Goal: Task Accomplishment & Management: Use online tool/utility

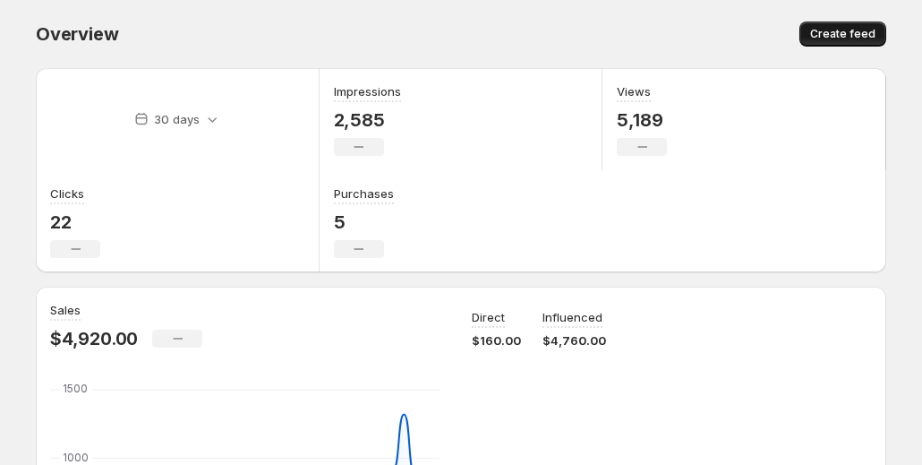
click at [830, 30] on span "Create feed" at bounding box center [842, 34] width 65 height 14
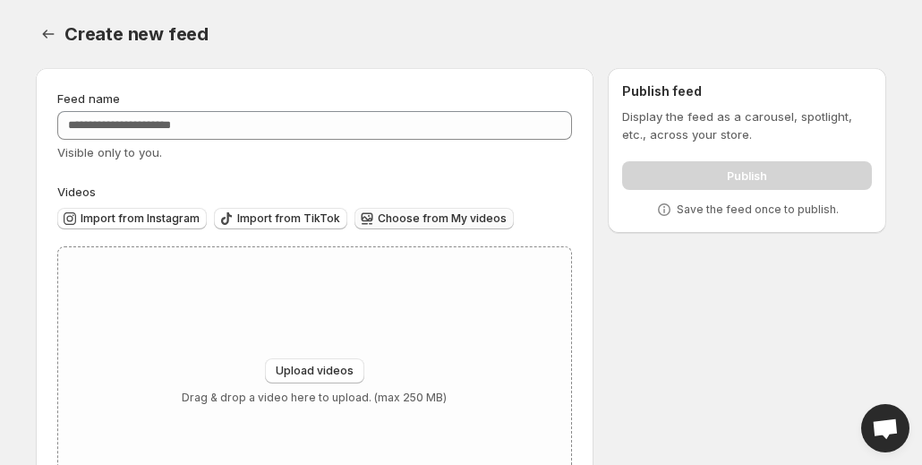
click at [458, 209] on button "Choose from My videos" at bounding box center [434, 218] width 159 height 21
click at [319, 354] on div "Upload videos Drag & drop a video here to upload. (max 250 MB)" at bounding box center [314, 381] width 513 height 269
type input "**********"
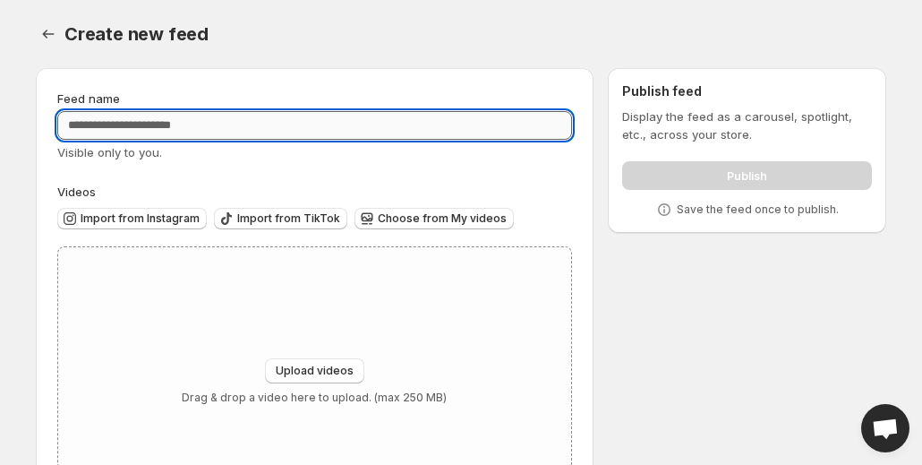
click at [227, 128] on input "Feed name" at bounding box center [314, 125] width 515 height 29
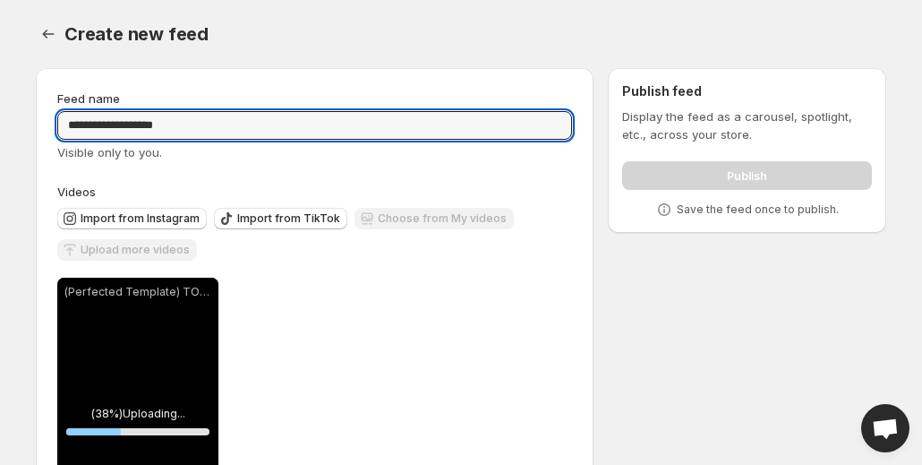
type input "**********"
click at [675, 352] on div "**********" at bounding box center [453, 330] width 865 height 553
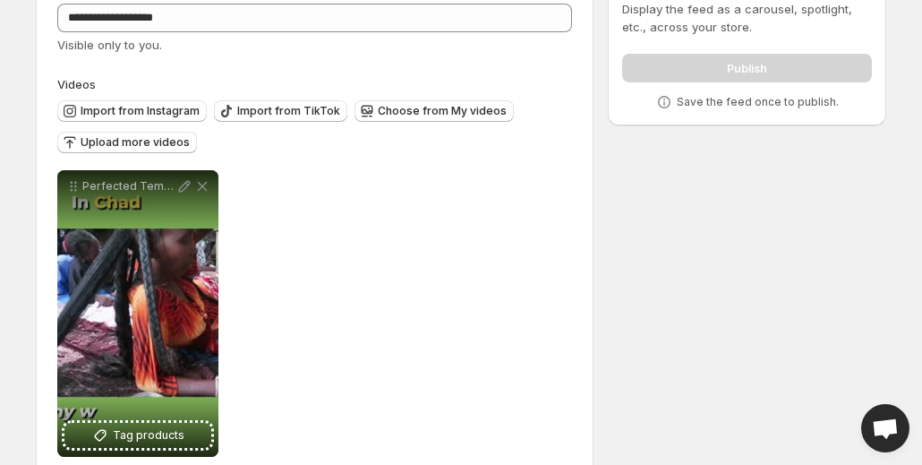
scroll to position [142, 0]
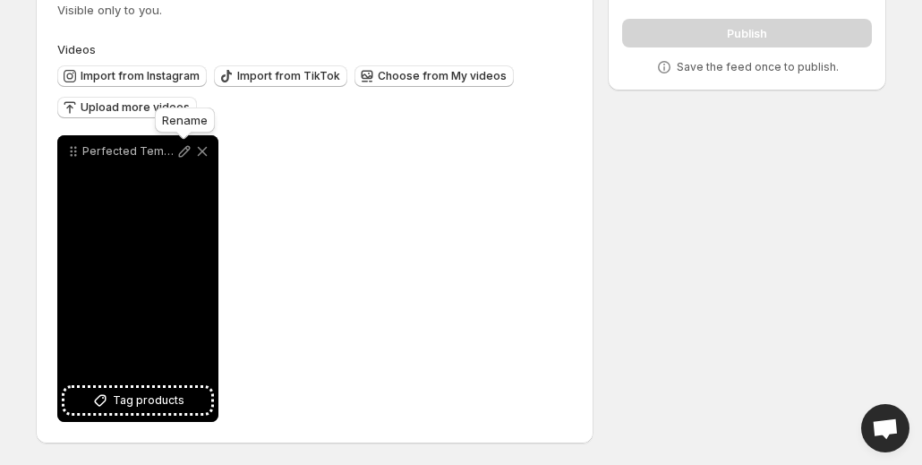
click at [186, 150] on icon at bounding box center [185, 152] width 12 height 12
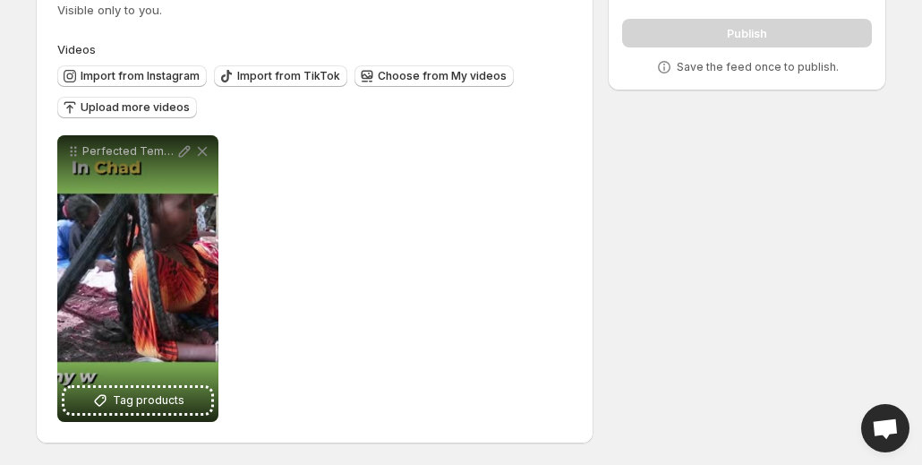
scroll to position [0, 0]
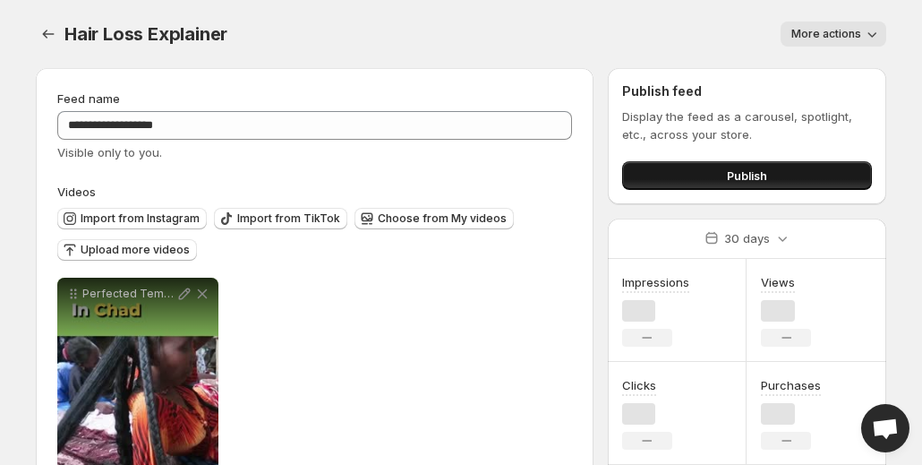
click at [711, 168] on button "Publish" at bounding box center [747, 175] width 250 height 29
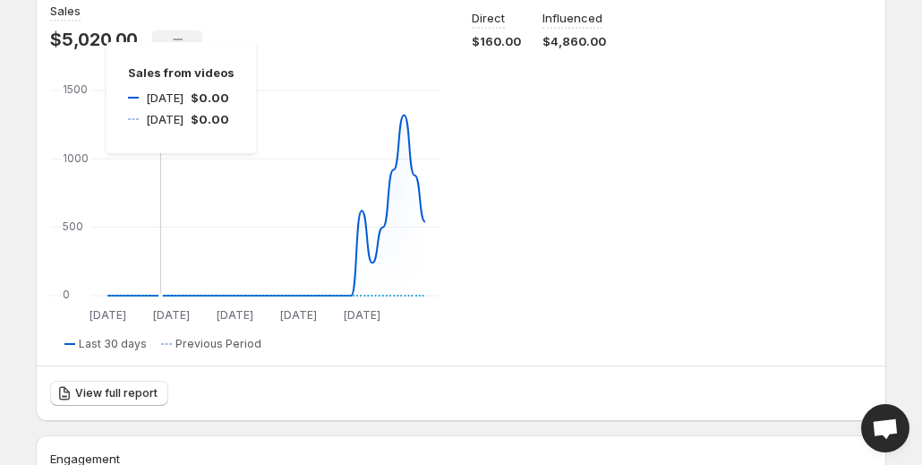
scroll to position [328, 0]
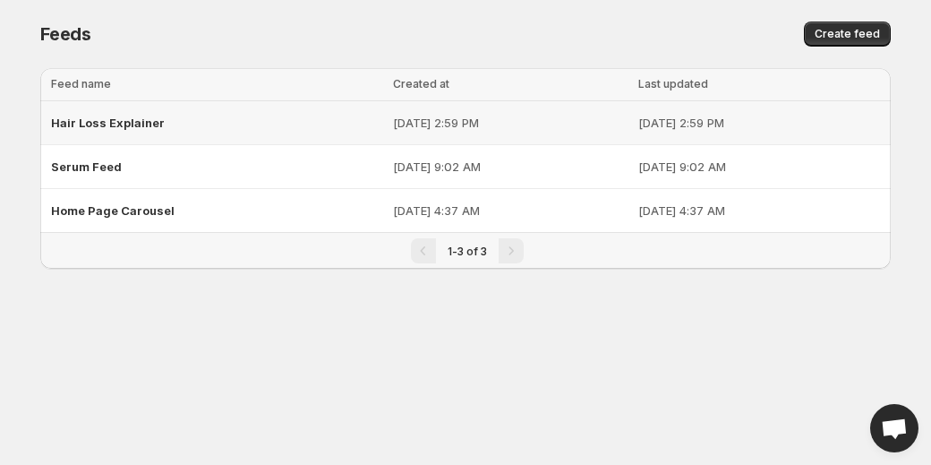
click at [124, 116] on span "Hair Loss Explainer" at bounding box center [108, 123] width 114 height 14
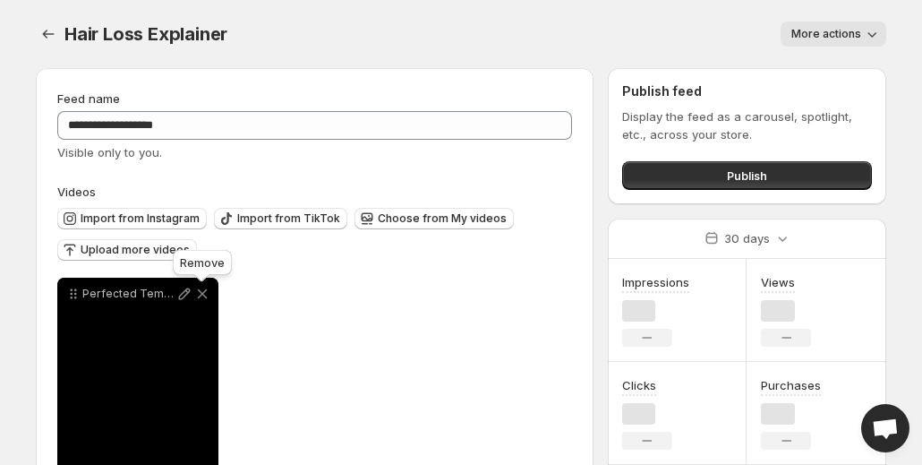
click at [197, 289] on icon at bounding box center [202, 294] width 18 height 18
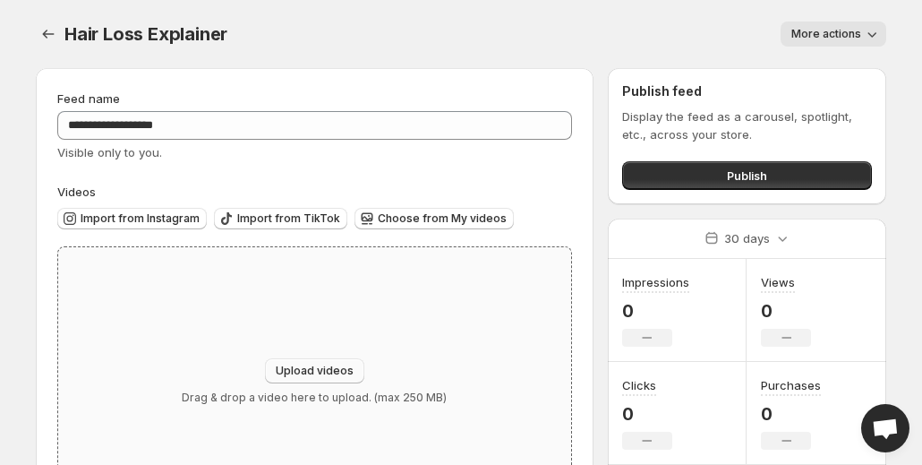
click at [309, 374] on span "Upload videos" at bounding box center [315, 371] width 78 height 14
click at [292, 355] on div "Upload videos Drag & drop a video here to upload. (max 250 MB)" at bounding box center [314, 381] width 513 height 269
type input "**********"
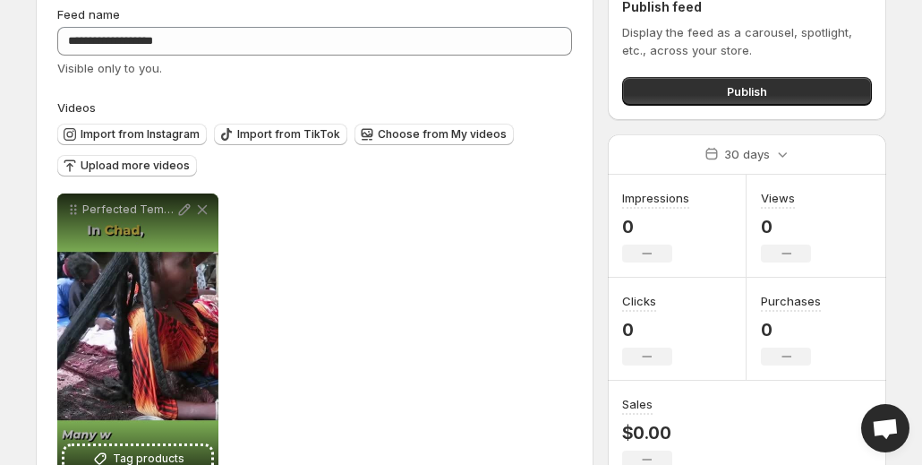
scroll to position [90, 0]
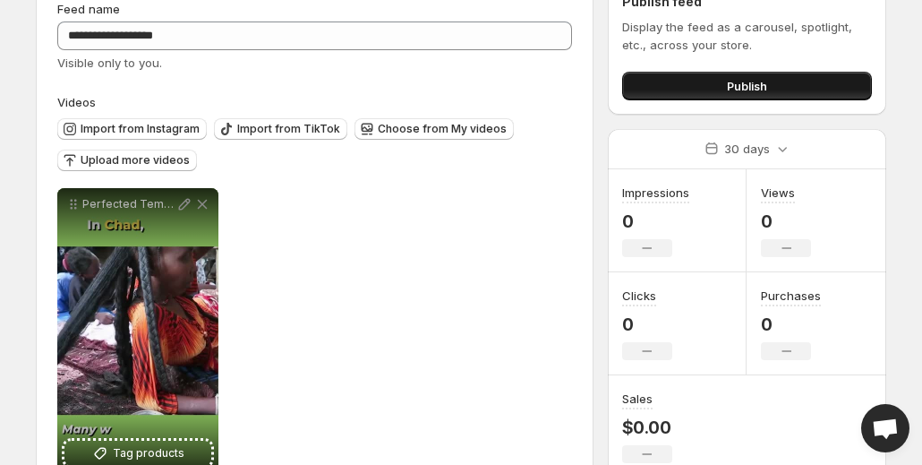
click at [842, 92] on button "Publish" at bounding box center [747, 86] width 250 height 29
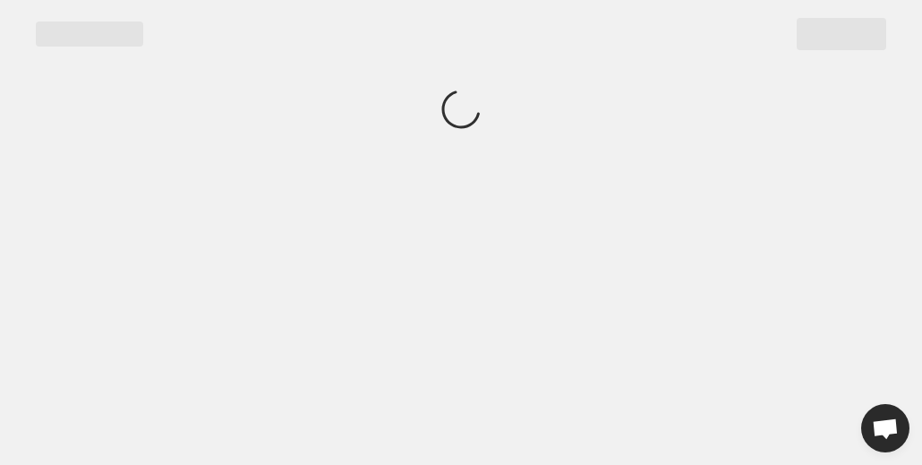
scroll to position [0, 0]
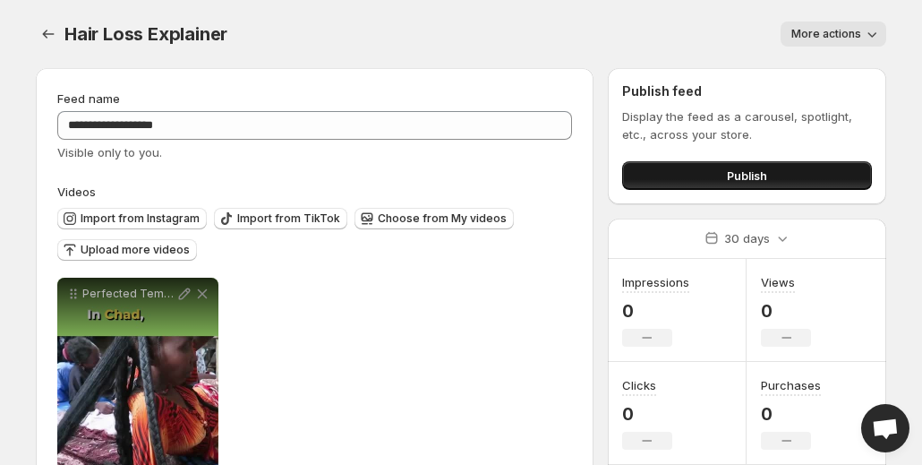
click at [665, 185] on button "Publish" at bounding box center [747, 175] width 250 height 29
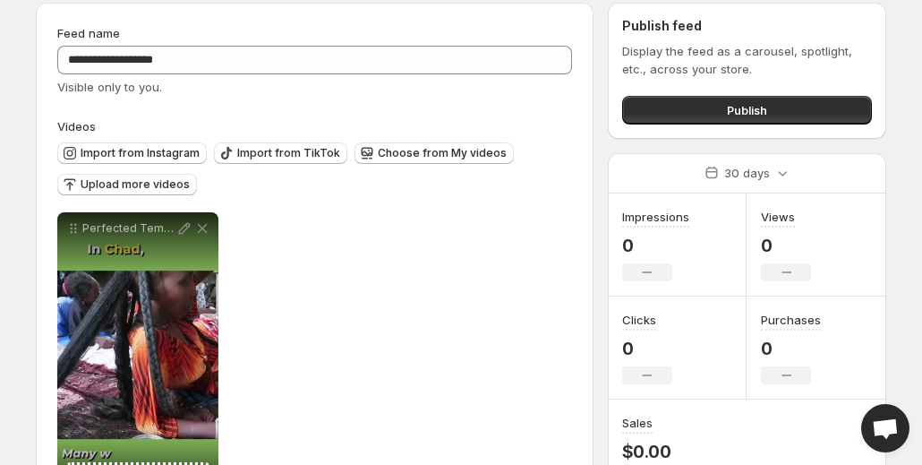
scroll to position [142, 0]
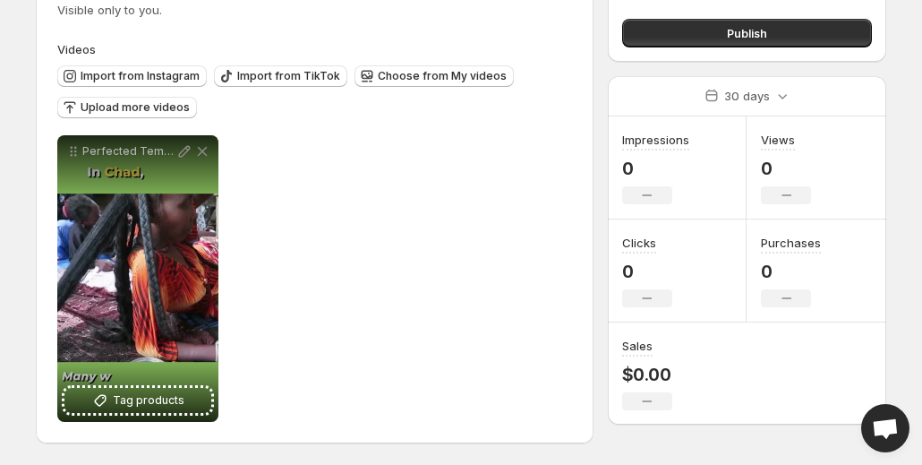
click at [793, 17] on div "Publish" at bounding box center [747, 30] width 250 height 36
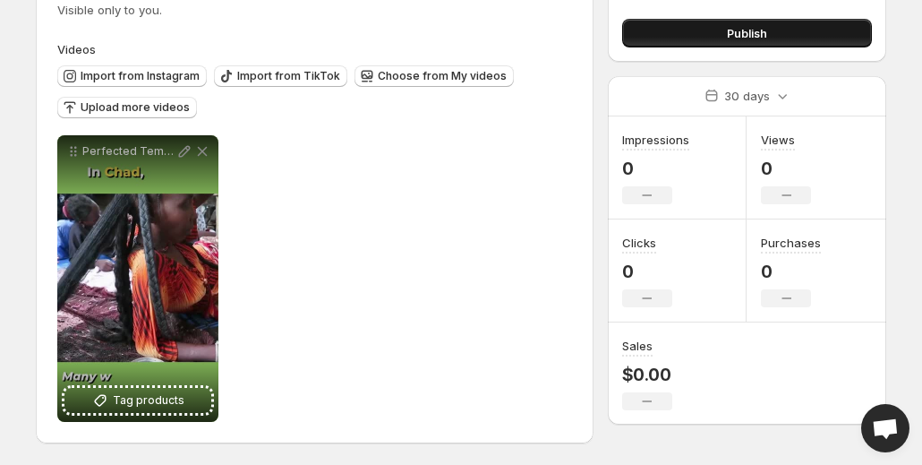
click at [793, 32] on button "Publish" at bounding box center [747, 33] width 250 height 29
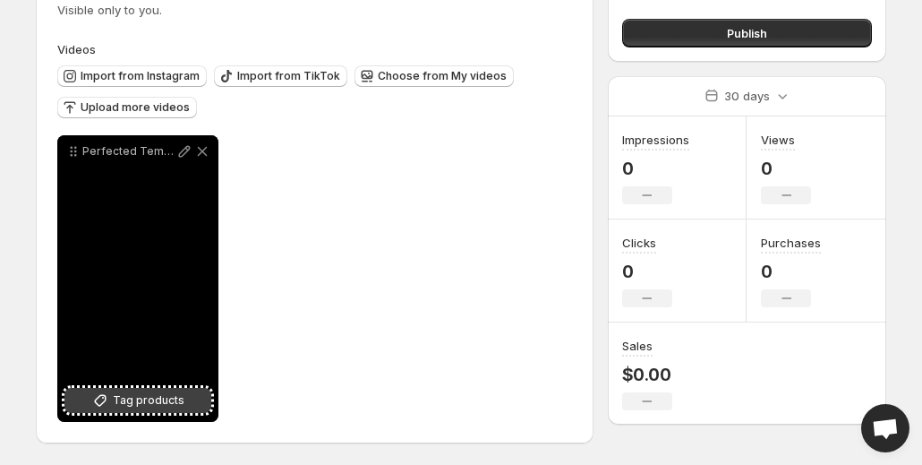
click at [162, 398] on span "Tag products" at bounding box center [149, 400] width 72 height 18
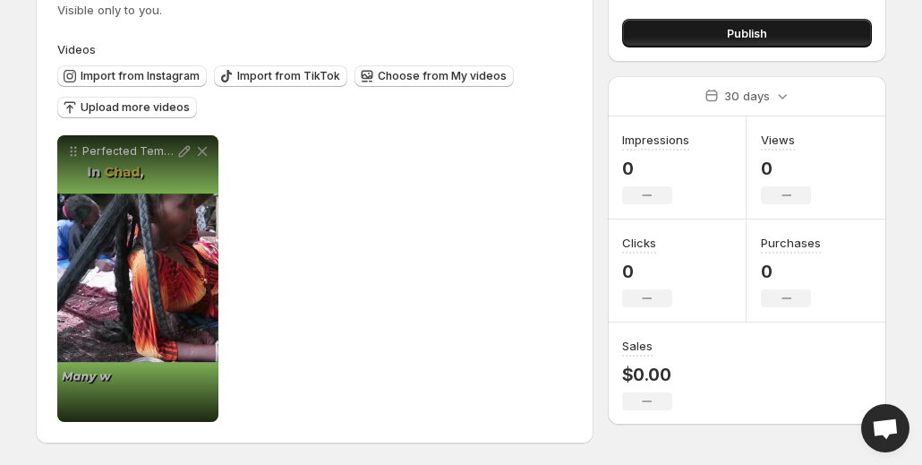
click at [716, 35] on button "Publish" at bounding box center [747, 33] width 250 height 29
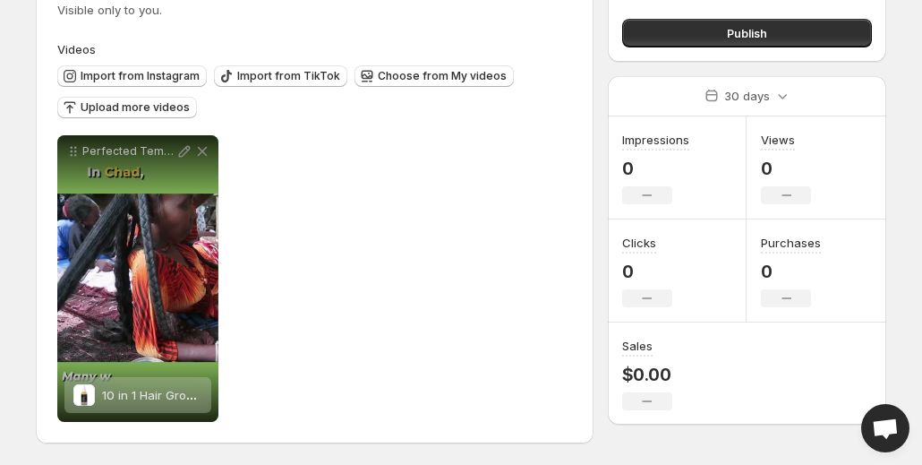
scroll to position [0, 0]
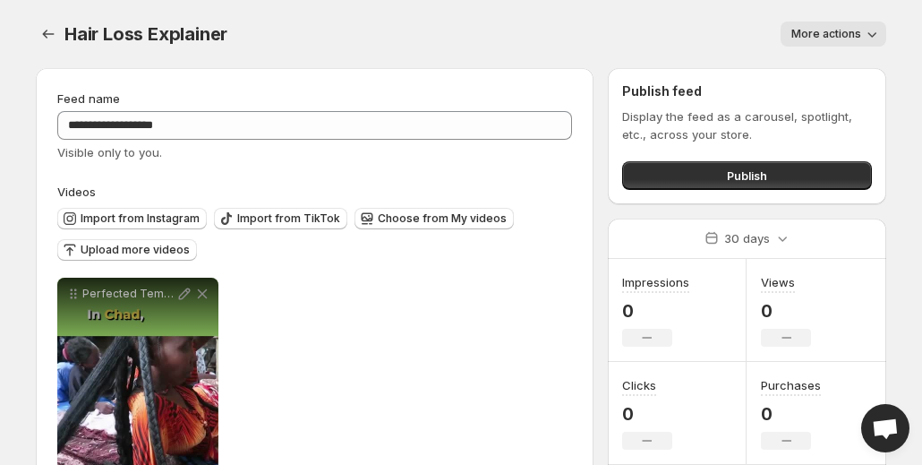
click at [819, 26] on button "More actions" at bounding box center [834, 33] width 106 height 25
